Goal: Task Accomplishment & Management: Manage account settings

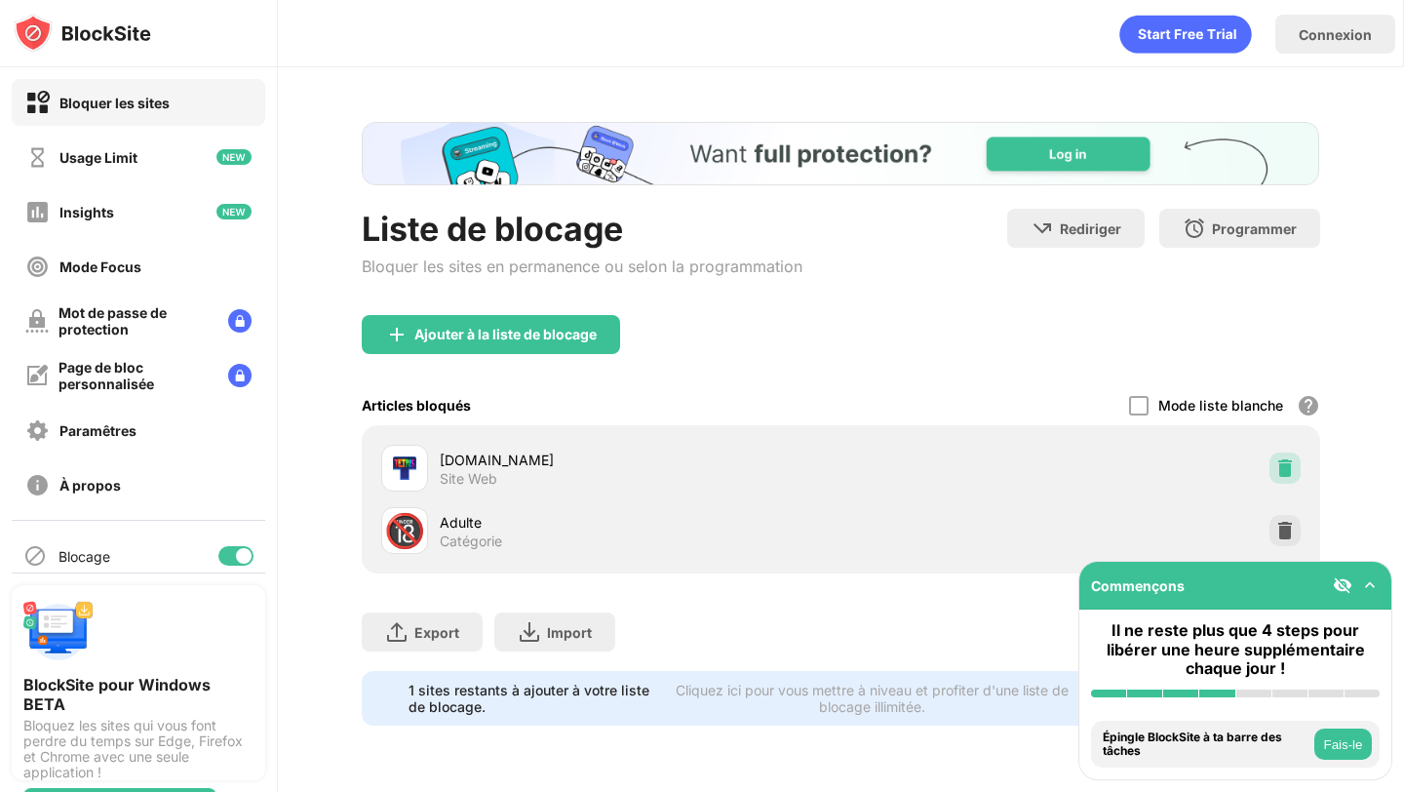
click at [1286, 472] on img at bounding box center [1284, 467] width 19 height 19
